Goal: Task Accomplishment & Management: Use online tool/utility

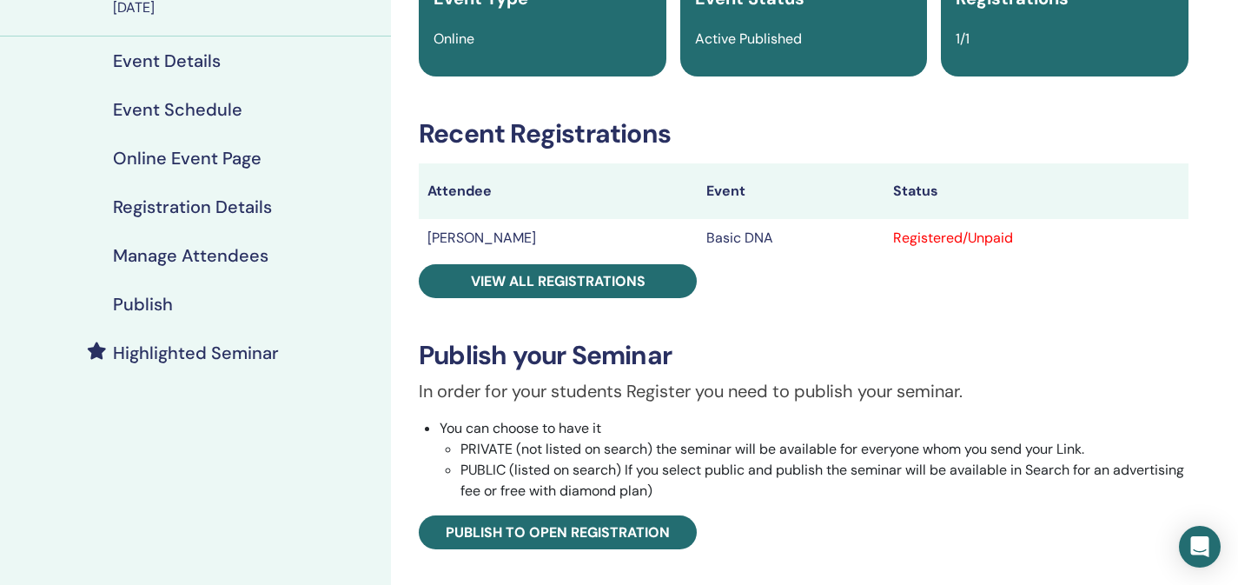
scroll to position [70, 0]
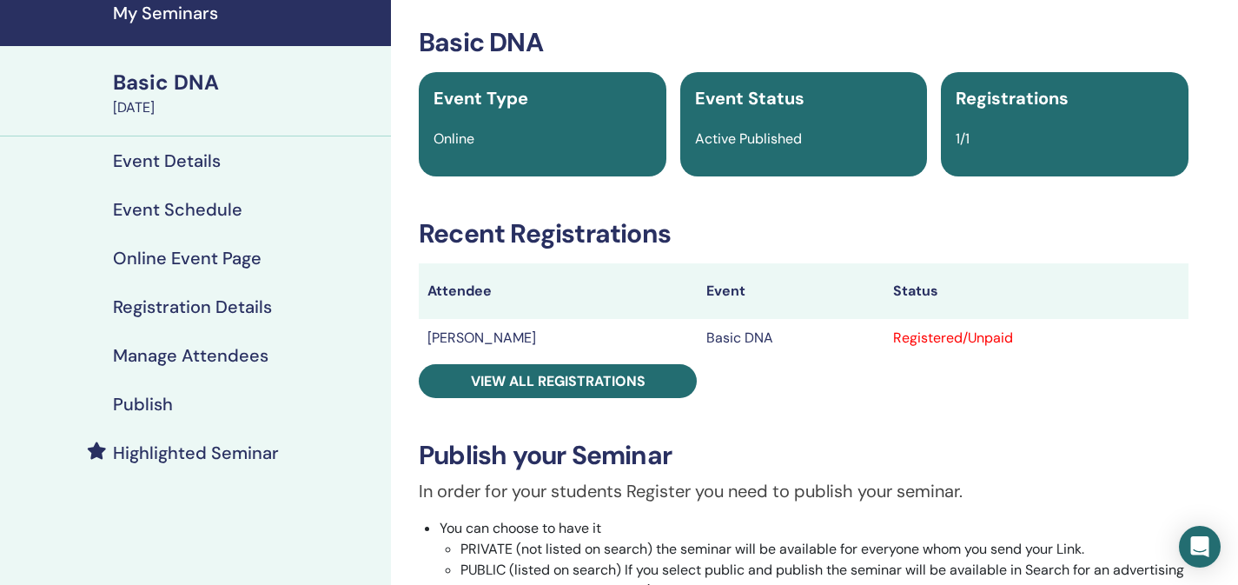
click at [197, 297] on h4 "Registration Details" at bounding box center [192, 306] width 159 height 21
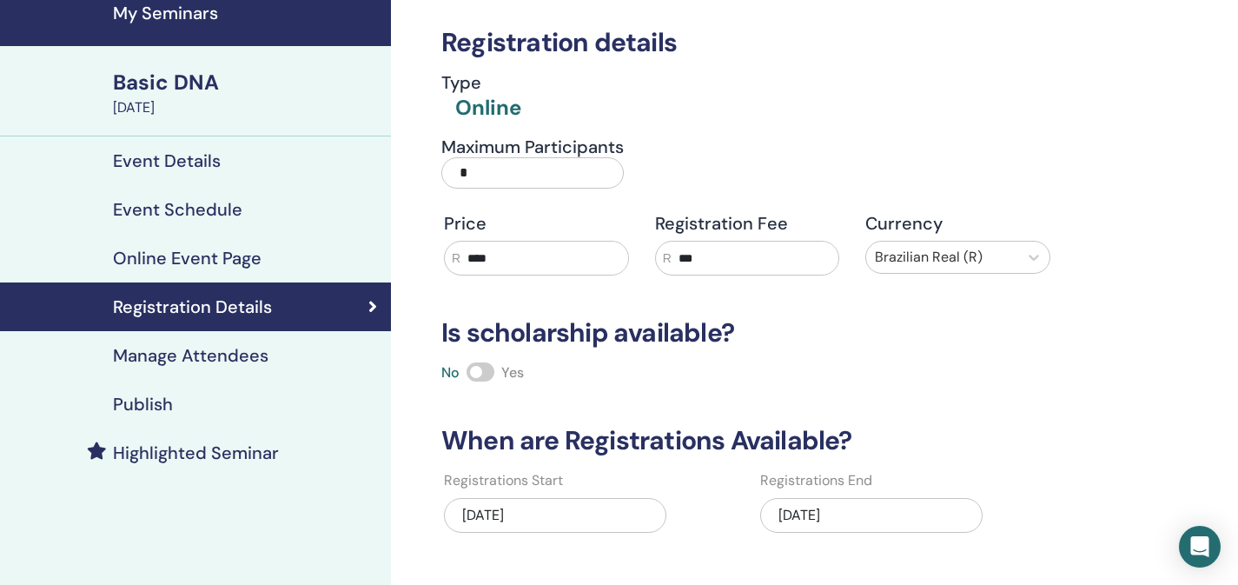
click at [194, 363] on h4 "Manage Attendees" at bounding box center [191, 355] width 156 height 21
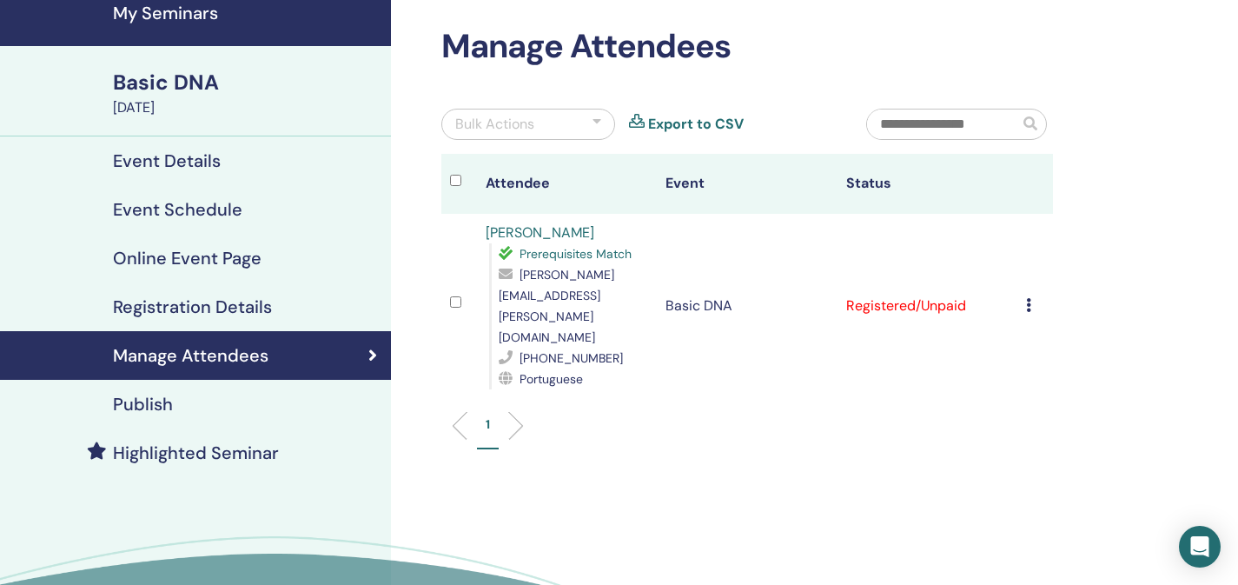
click at [593, 124] on div at bounding box center [597, 124] width 9 height 21
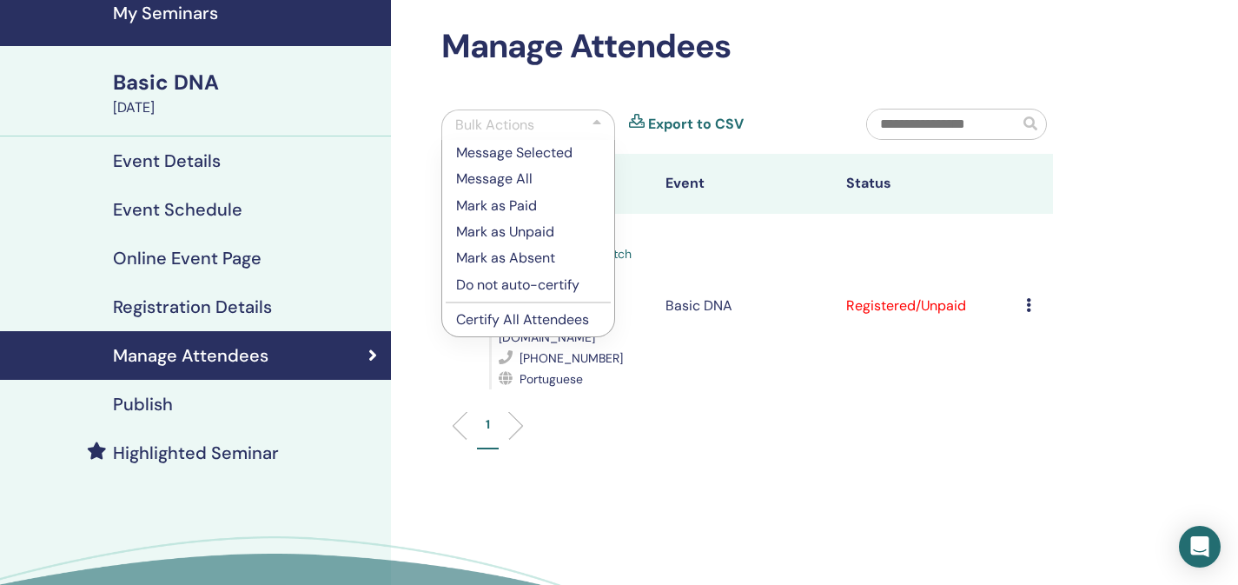
click at [528, 317] on p "Certify All Attendees" at bounding box center [528, 319] width 144 height 21
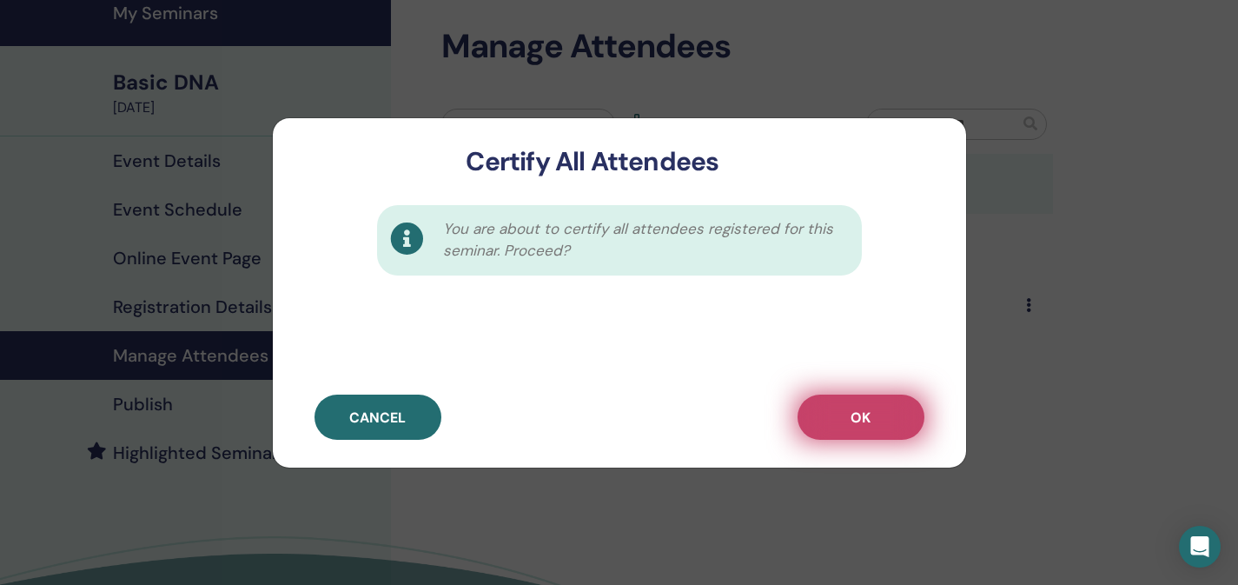
click at [857, 424] on span "OK" at bounding box center [861, 417] width 20 height 18
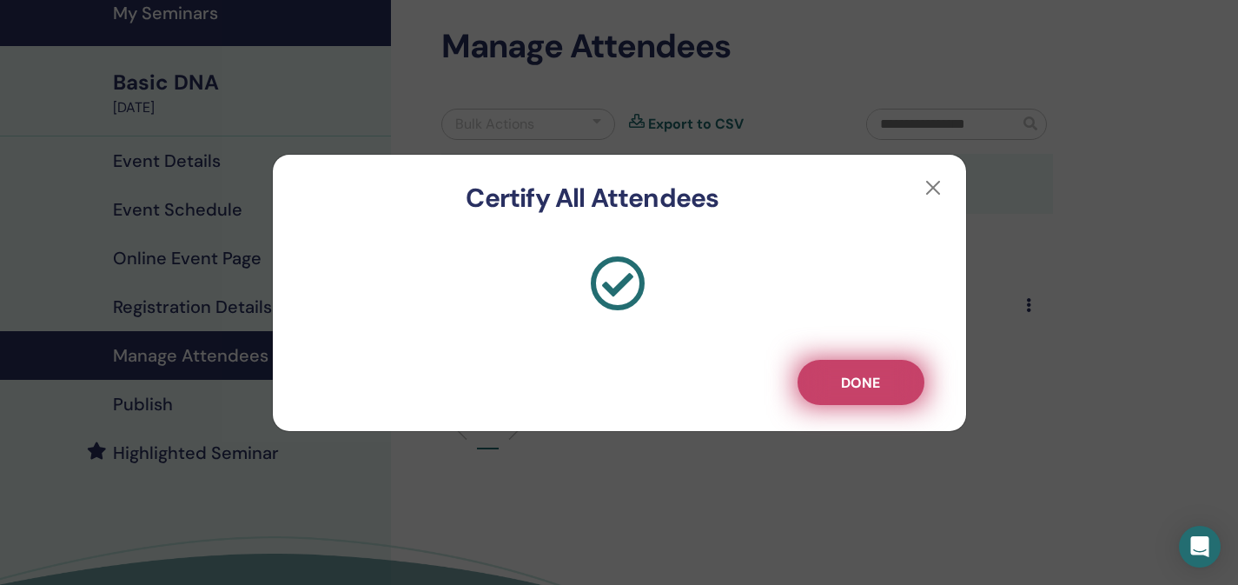
click at [853, 387] on span "Done" at bounding box center [860, 383] width 39 height 18
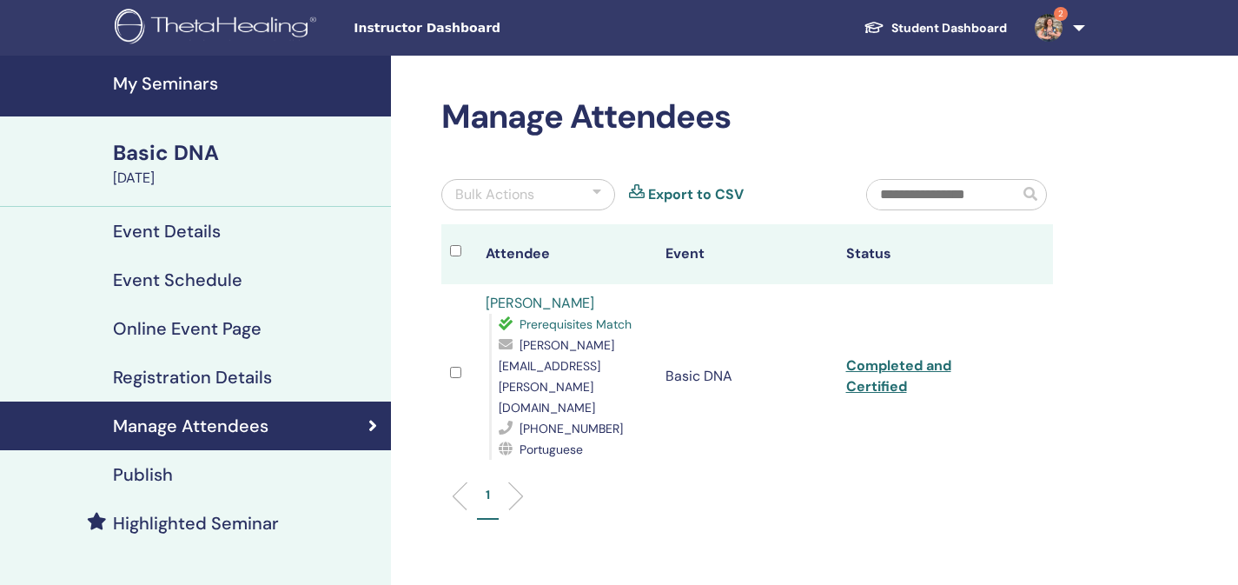
scroll to position [70, 0]
